Goal: Check status

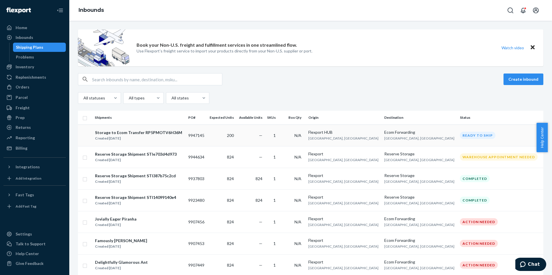
click at [123, 133] on div "Storage to Ecom Transfer RP5PMOTV6H36M" at bounding box center [138, 133] width 87 height 6
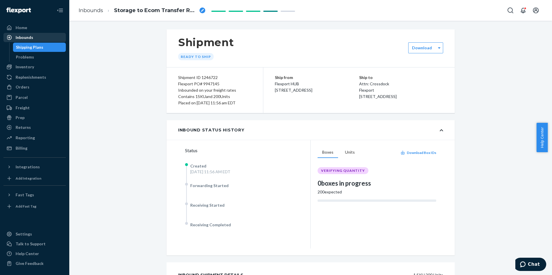
click at [23, 36] on div "Inbounds" at bounding box center [25, 38] width 18 height 6
